Goal: Learn about a topic: Learn about a topic

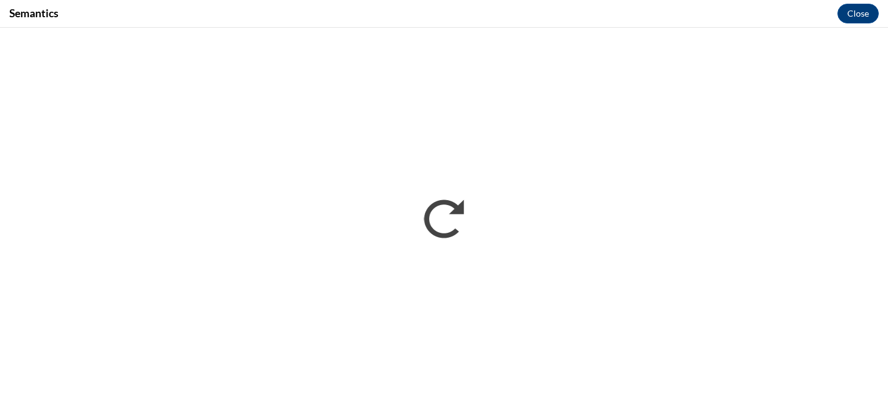
scroll to position [1006, 0]
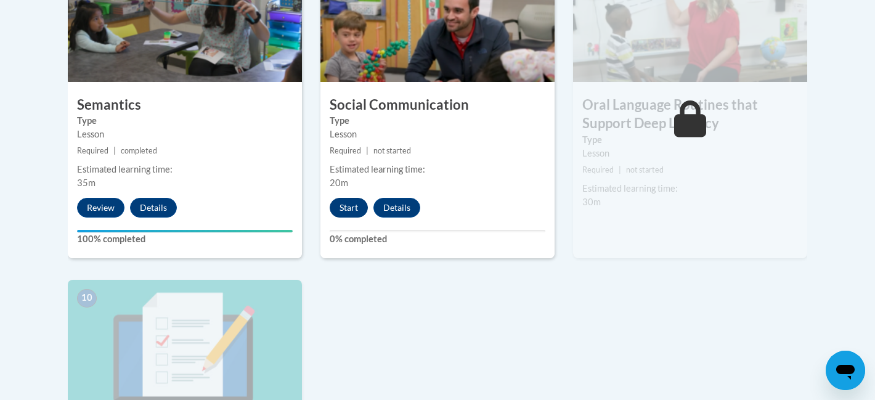
scroll to position [1138, 0]
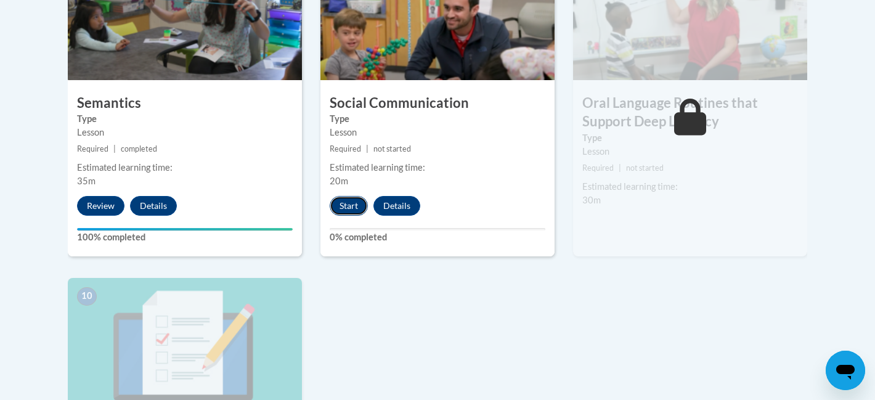
click at [350, 205] on button "Start" at bounding box center [349, 206] width 38 height 20
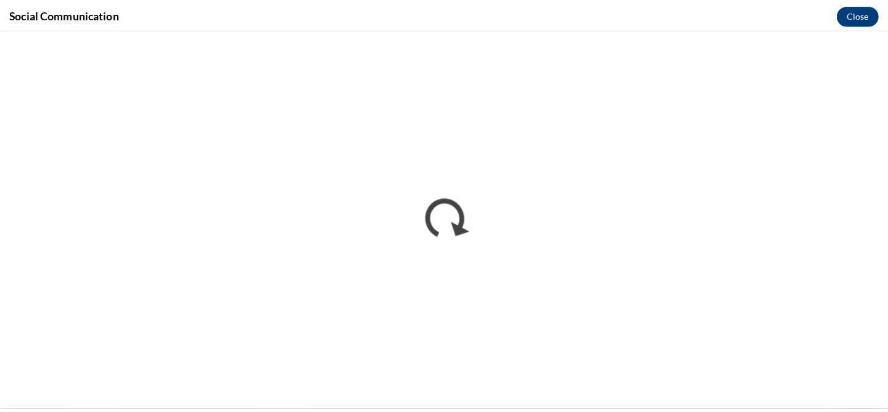
scroll to position [0, 0]
